Goal: Complete application form

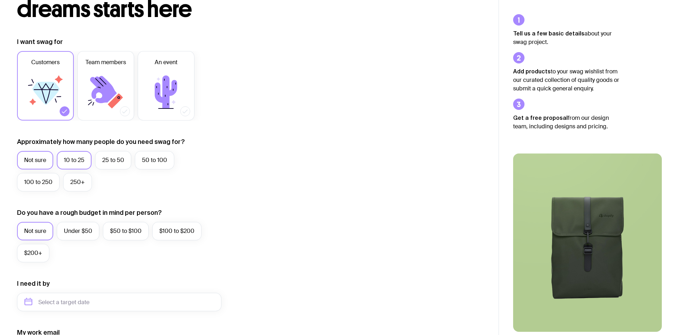
click at [85, 164] on label "10 to 25" at bounding box center [74, 160] width 35 height 18
click at [0, 0] on input "10 to 25" at bounding box center [0, 0] width 0 height 0
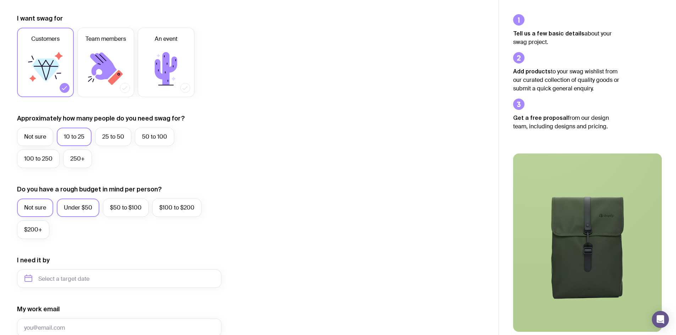
scroll to position [106, 0]
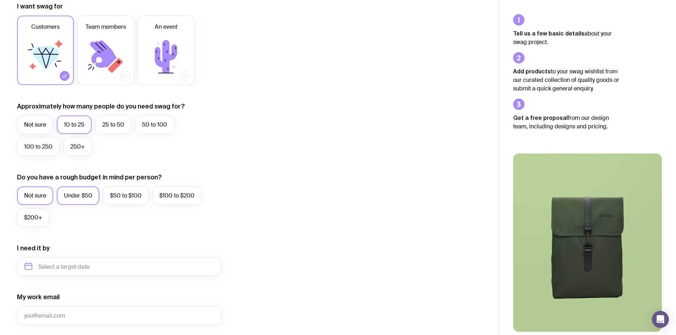
click at [81, 193] on label "Under $50" at bounding box center [78, 196] width 43 height 18
click at [0, 0] on input "Under $50" at bounding box center [0, 0] width 0 height 0
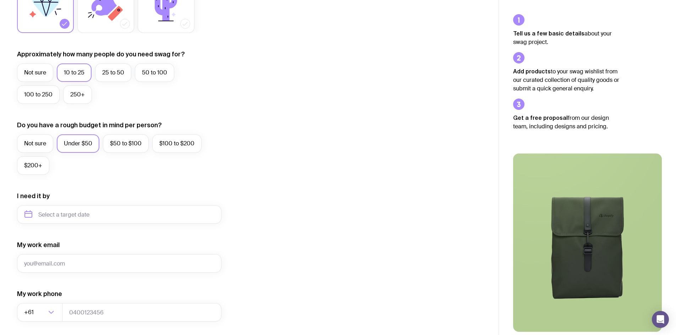
scroll to position [177, 0]
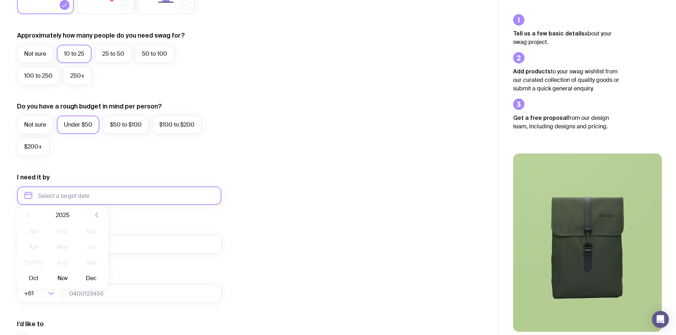
click at [77, 197] on input "text" at bounding box center [119, 196] width 204 height 18
click at [62, 282] on button "Nov" at bounding box center [62, 283] width 26 height 14
type input "[DATE]"
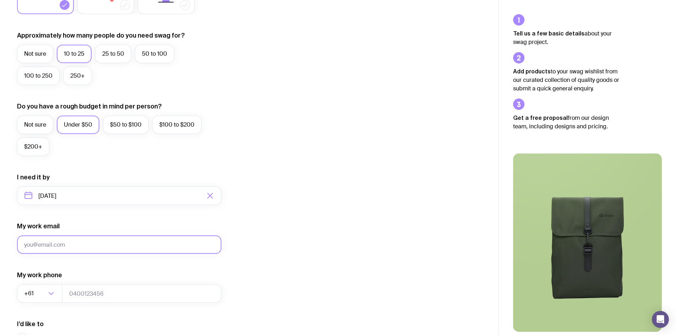
click at [68, 249] on input "My work email" at bounding box center [119, 245] width 204 height 18
type input "[EMAIL_ADDRESS][DOMAIN_NAME]"
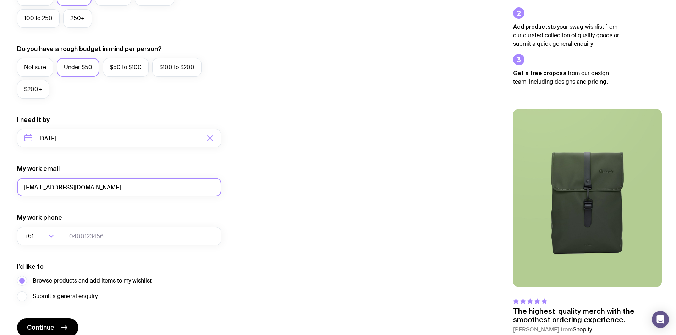
scroll to position [248, 0]
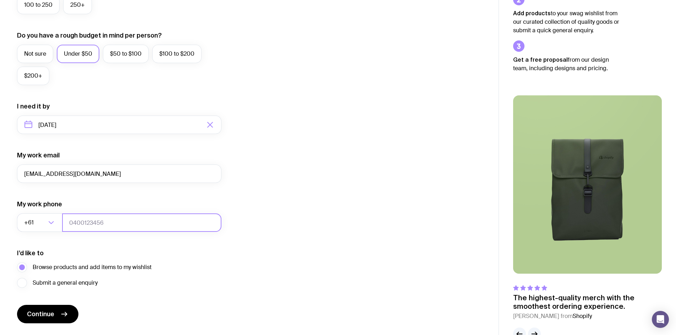
click at [78, 224] on input "tel" at bounding box center [141, 223] width 159 height 18
